Goal: Share content

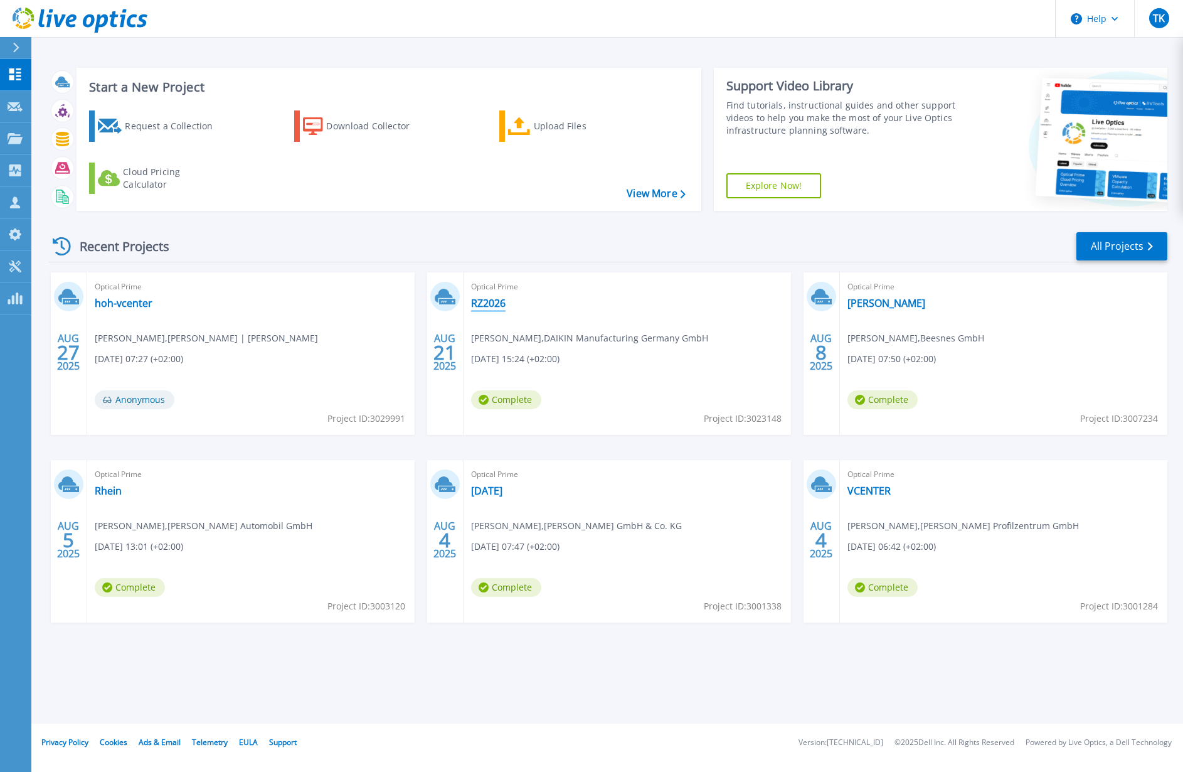
click at [497, 302] on link "RZ2026" at bounding box center [488, 303] width 34 height 13
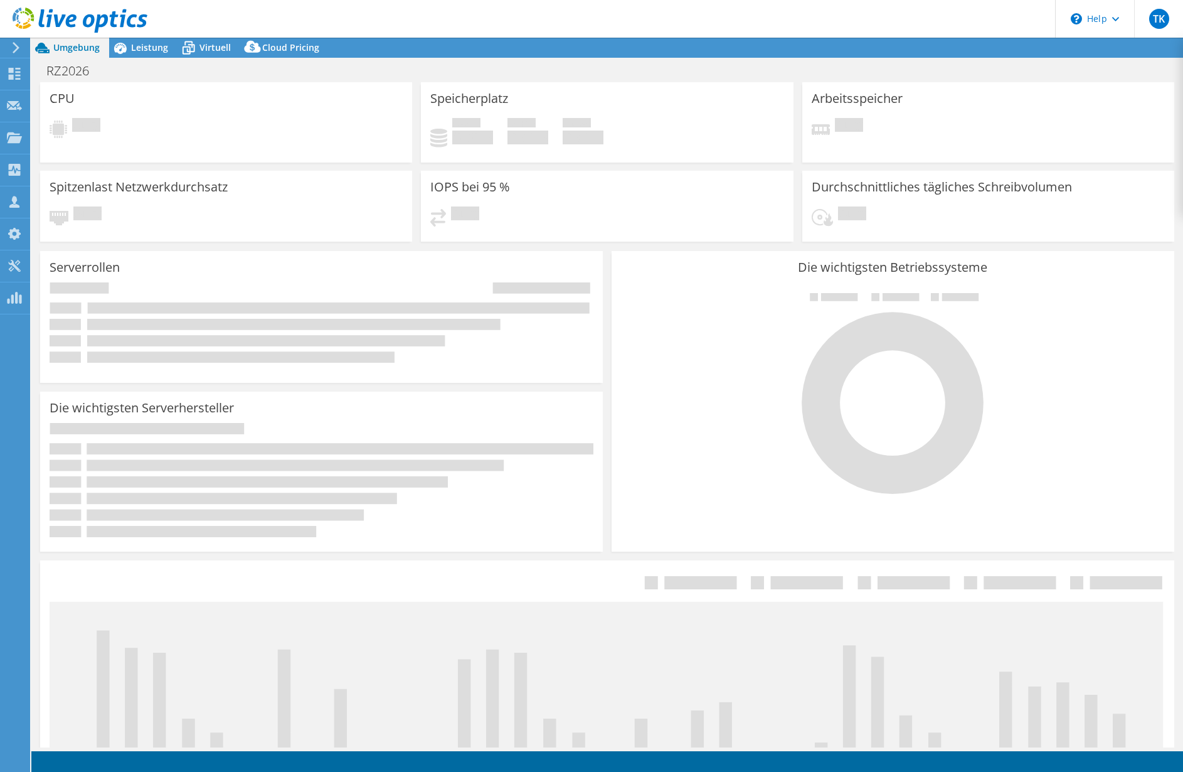
select select "USD"
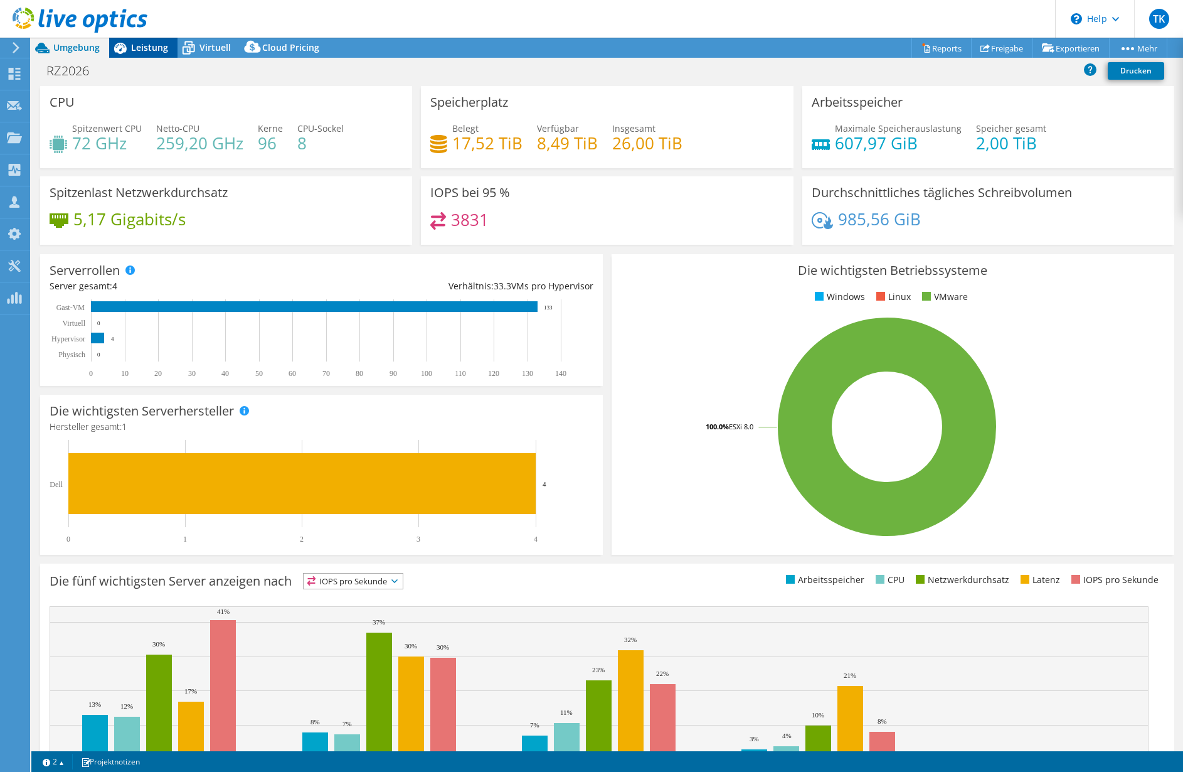
click at [140, 47] on span "Leistung" at bounding box center [149, 47] width 37 height 12
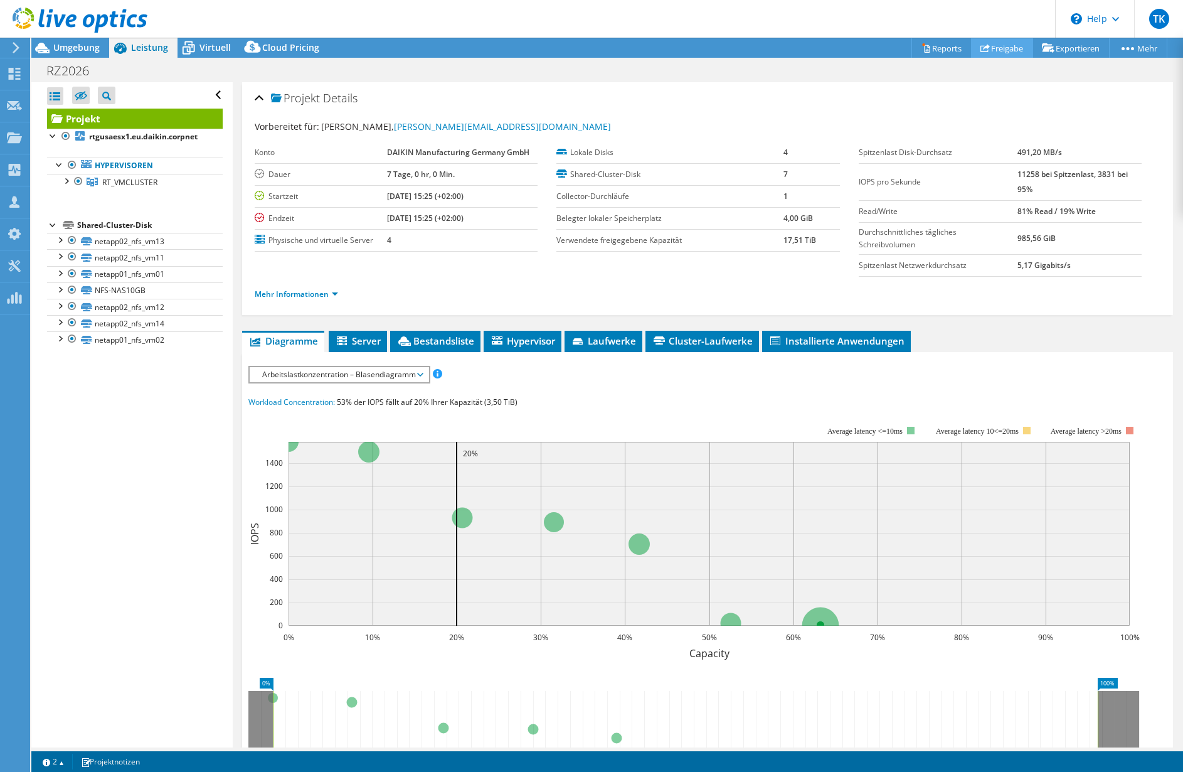
click at [996, 46] on link "Freigabe" at bounding box center [1002, 47] width 62 height 19
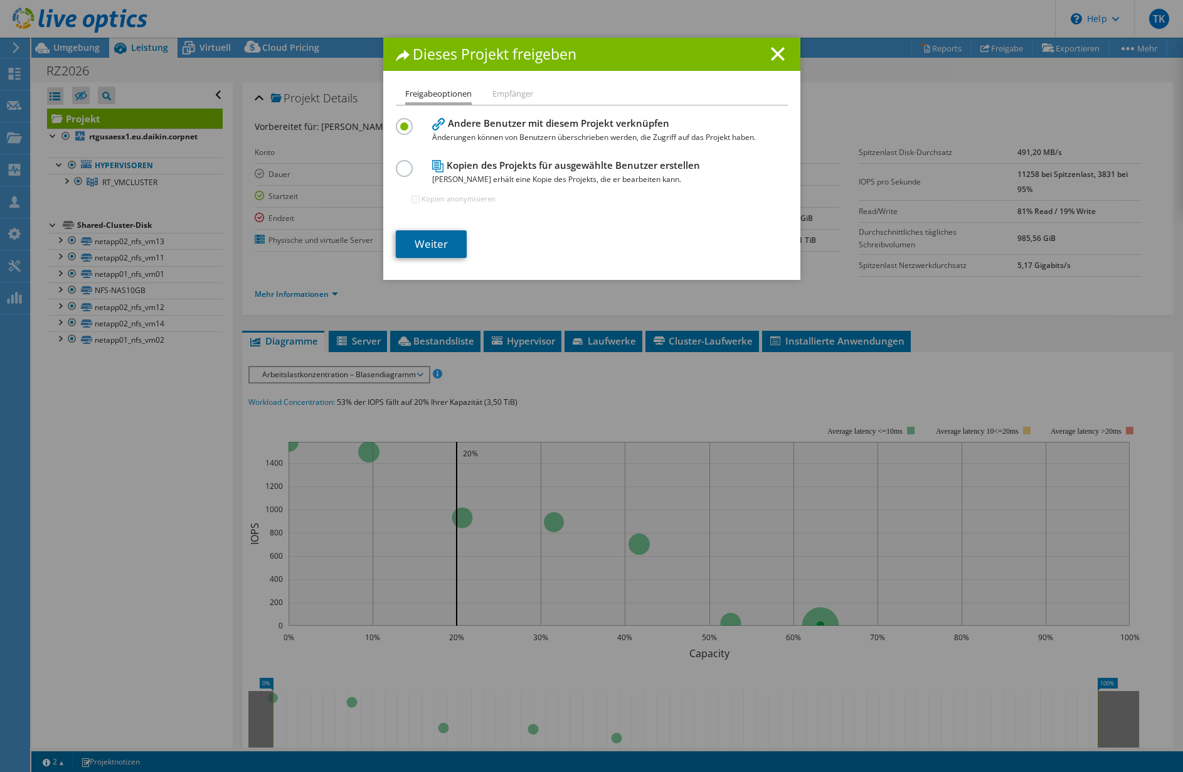
click at [427, 238] on link "Weiter" at bounding box center [431, 244] width 71 height 28
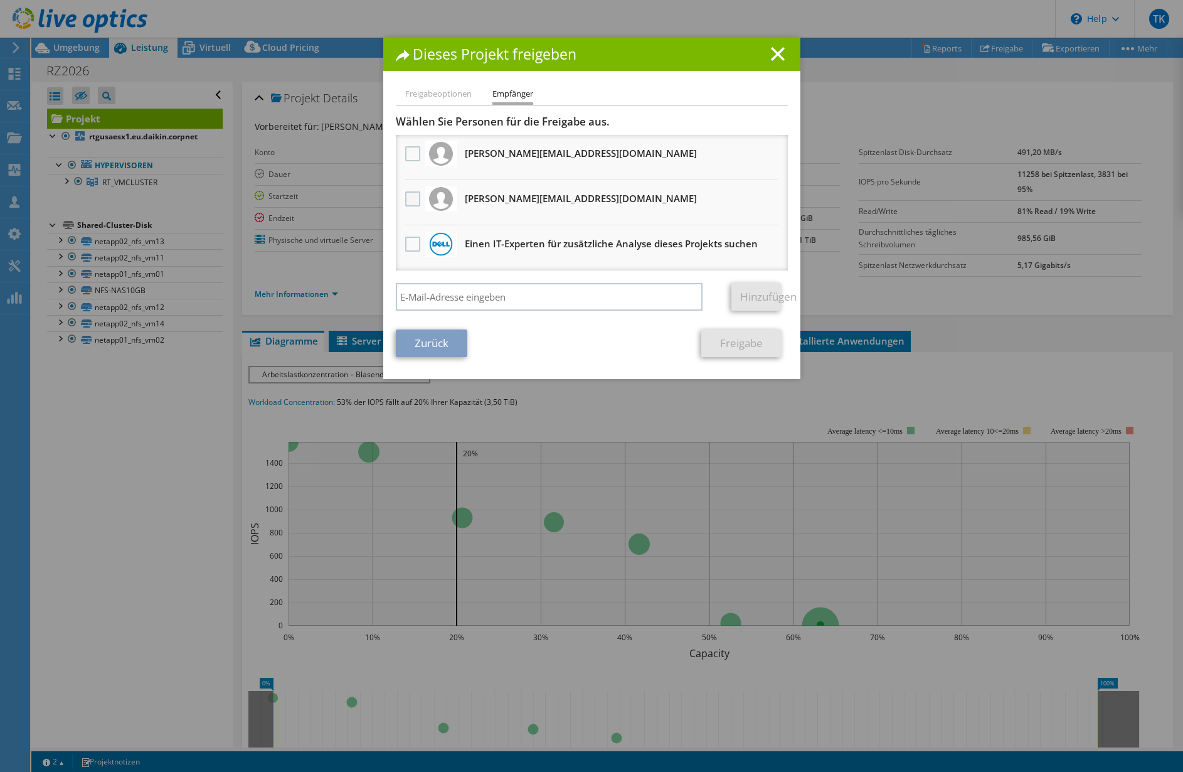
click at [406, 196] on label at bounding box center [414, 198] width 18 height 15
click at [0, 0] on input "checkbox" at bounding box center [0, 0] width 0 height 0
click at [723, 346] on link "Freigabe" at bounding box center [741, 343] width 80 height 28
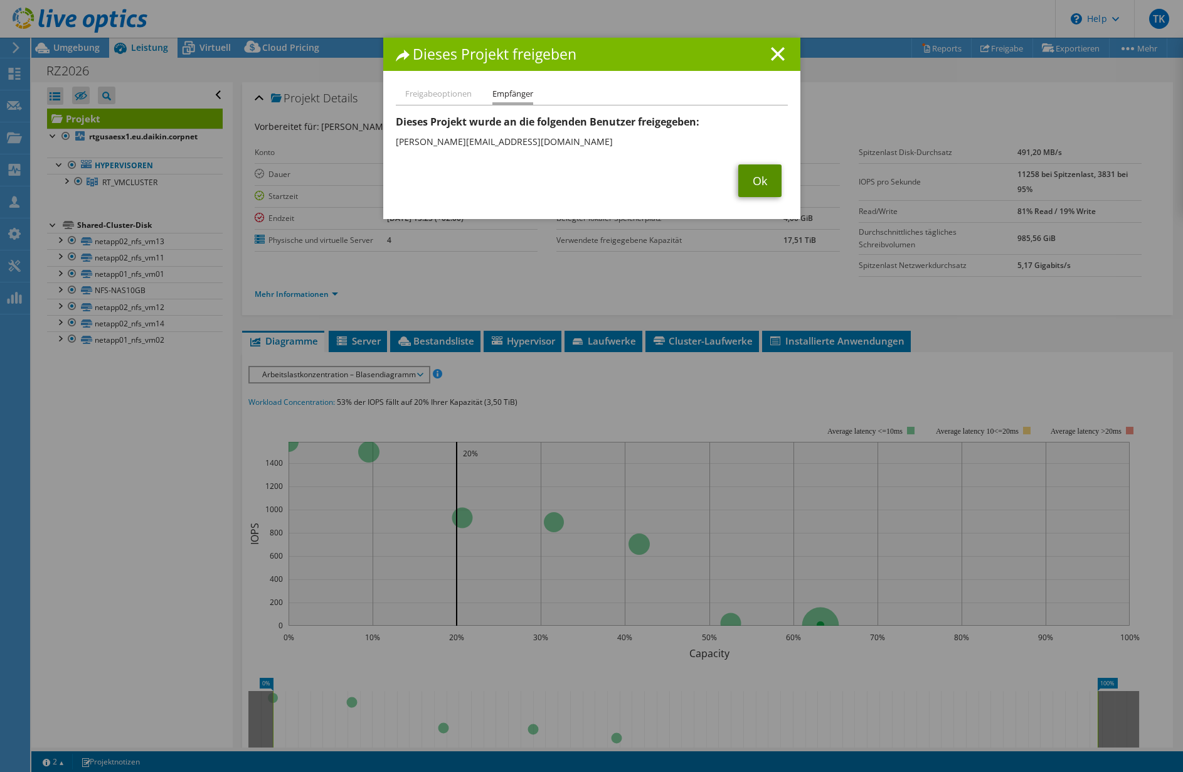
click at [750, 178] on link "Ok" at bounding box center [759, 180] width 43 height 33
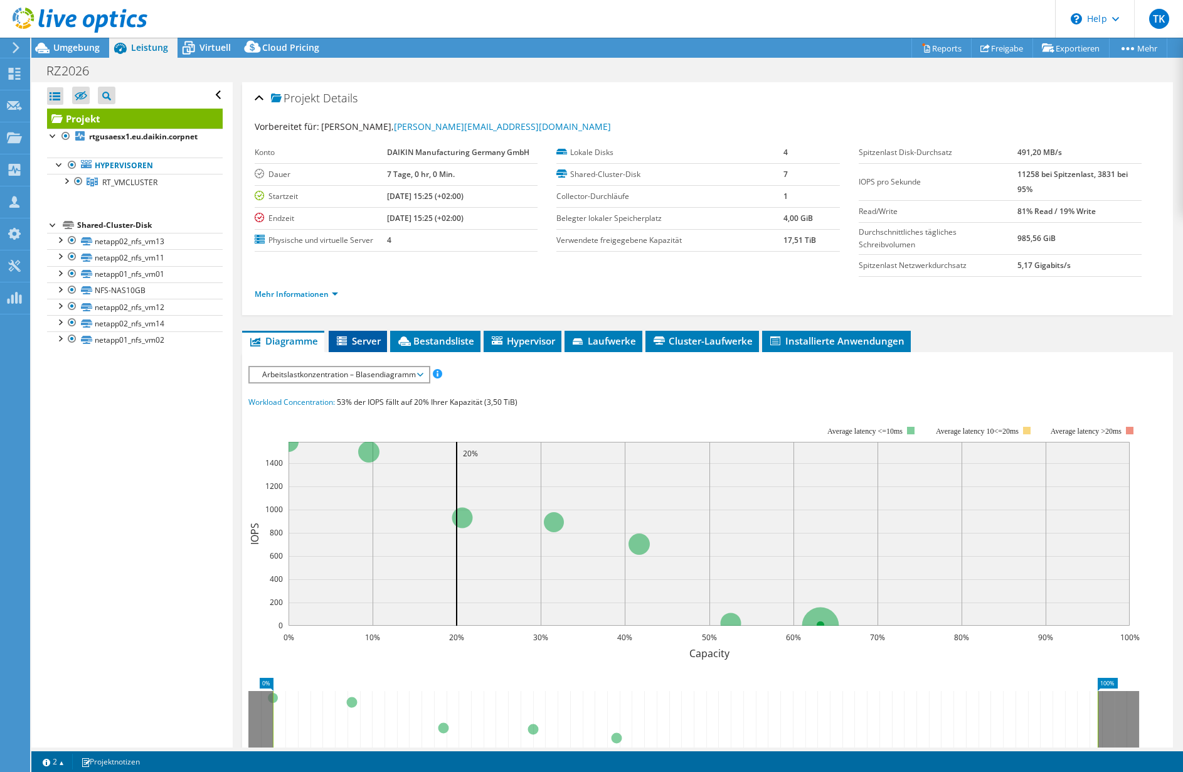
click at [371, 341] on span "Server" at bounding box center [358, 340] width 46 height 13
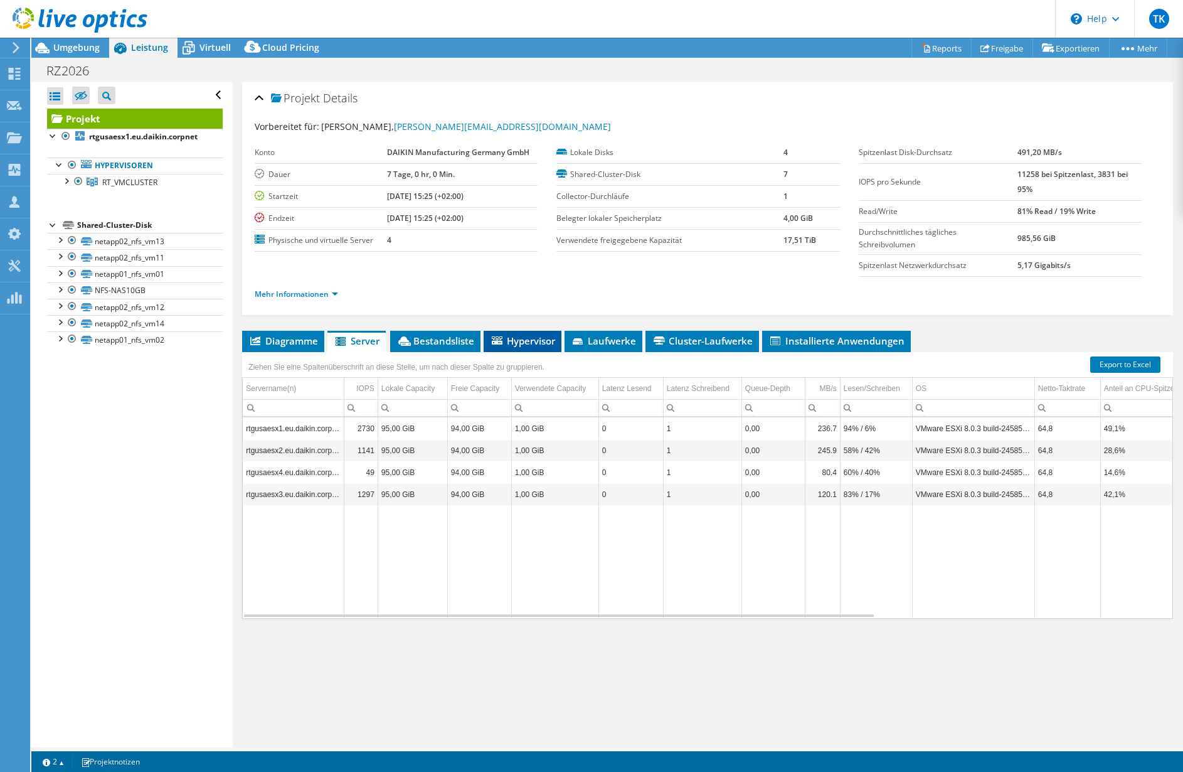
click at [531, 337] on span "Hypervisor" at bounding box center [522, 340] width 65 height 13
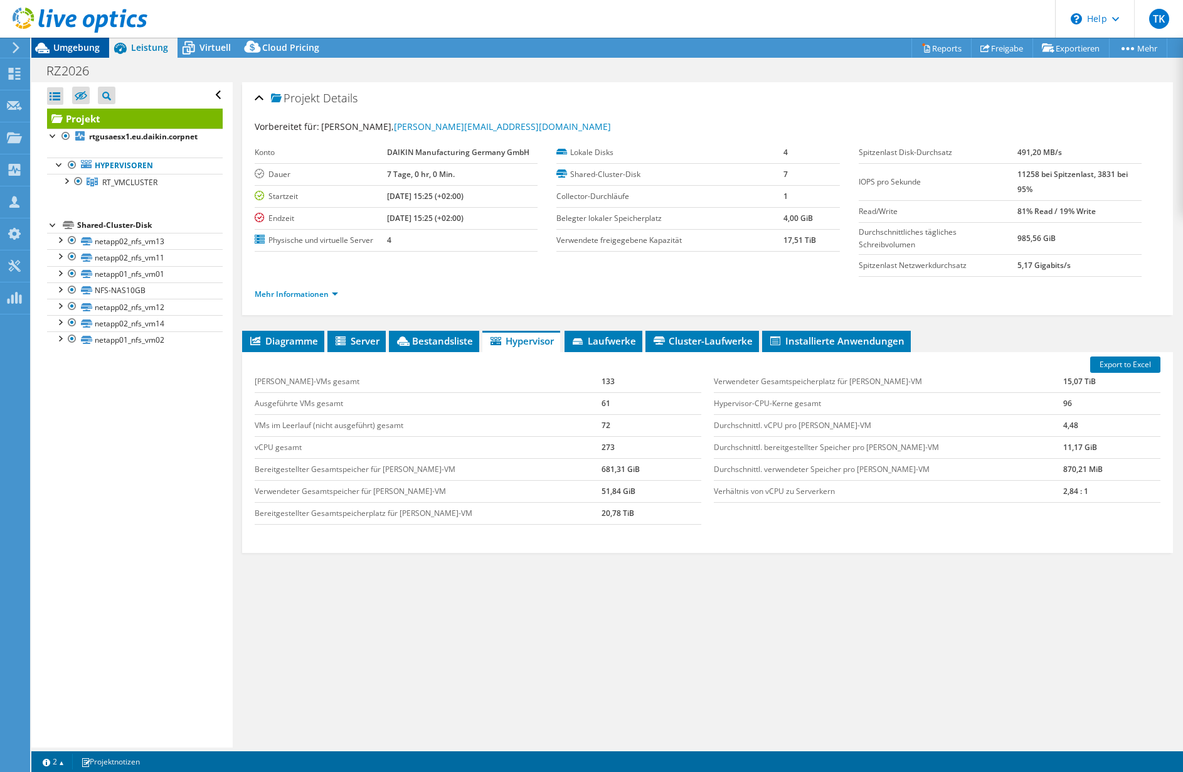
click at [64, 50] on span "Umgebung" at bounding box center [76, 47] width 46 height 12
